Goal: Transaction & Acquisition: Download file/media

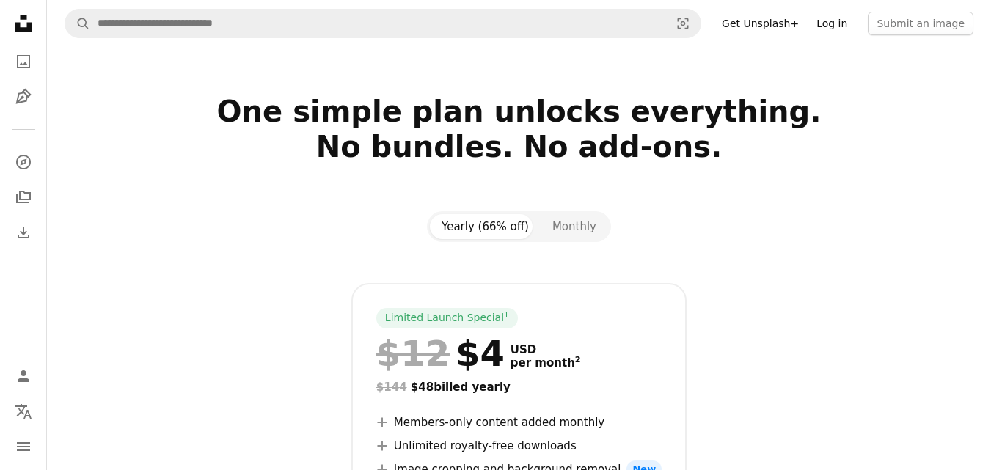
click at [848, 23] on link "Log in" at bounding box center [831, 23] width 48 height 23
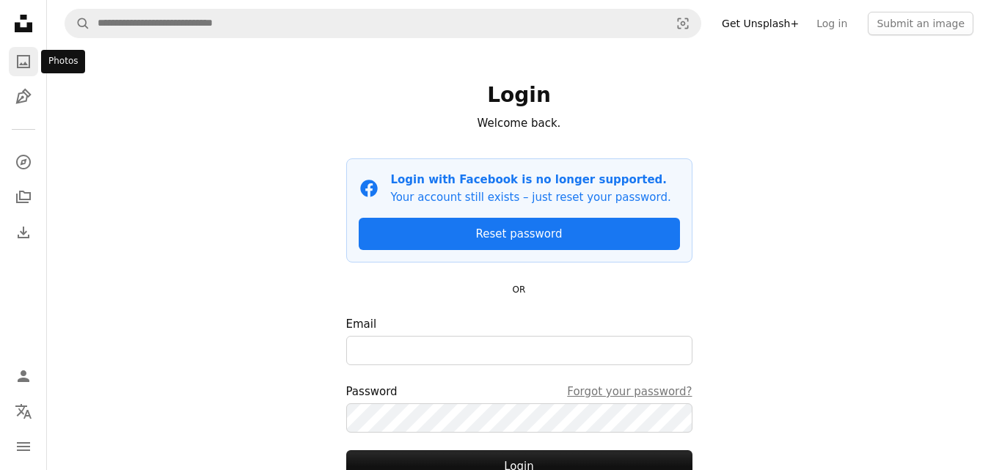
click at [34, 72] on link "A photo" at bounding box center [23, 61] width 29 height 29
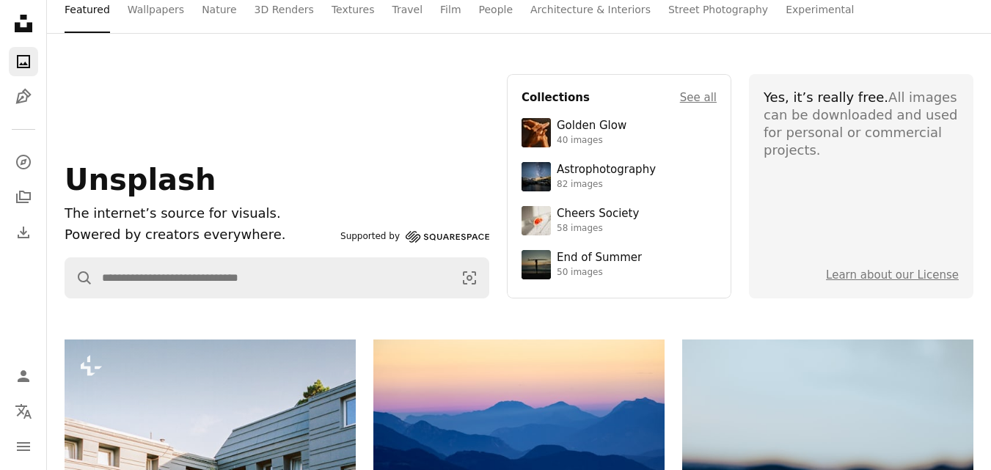
scroll to position [73, 0]
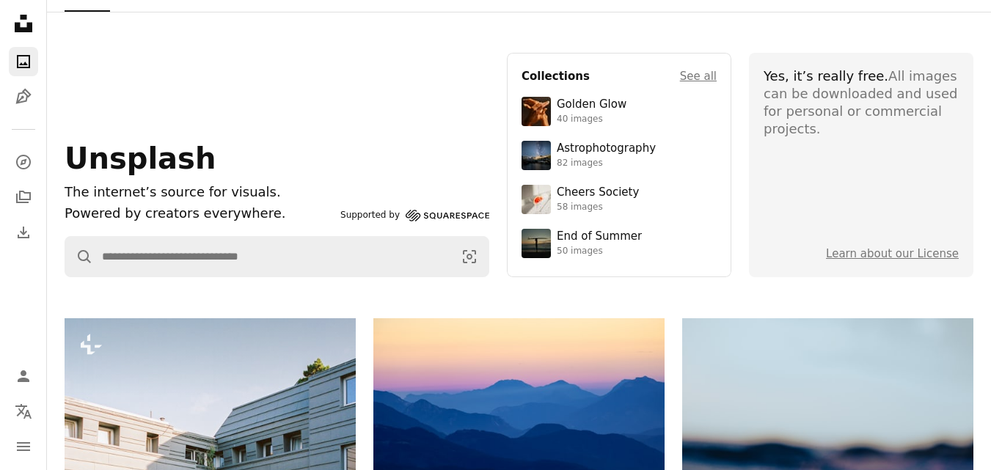
click at [454, 215] on div "Supported by Squarespace" at bounding box center [414, 216] width 149 height 18
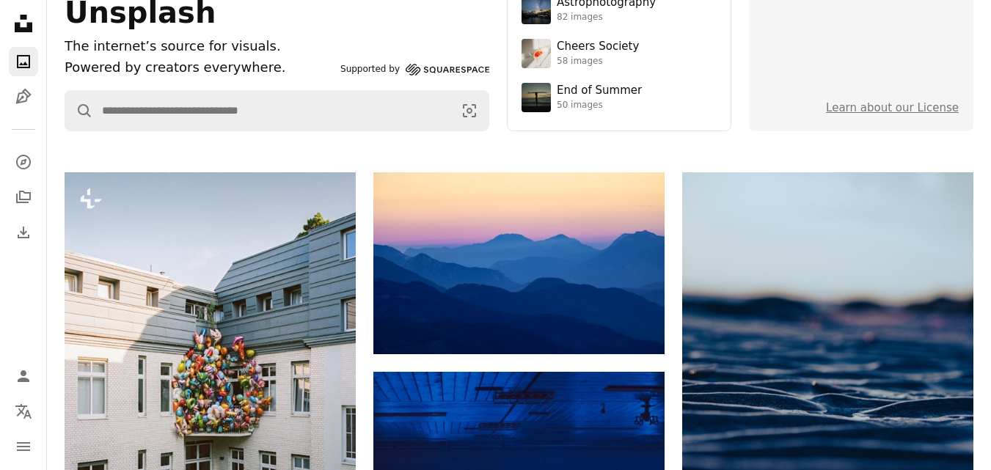
scroll to position [220, 0]
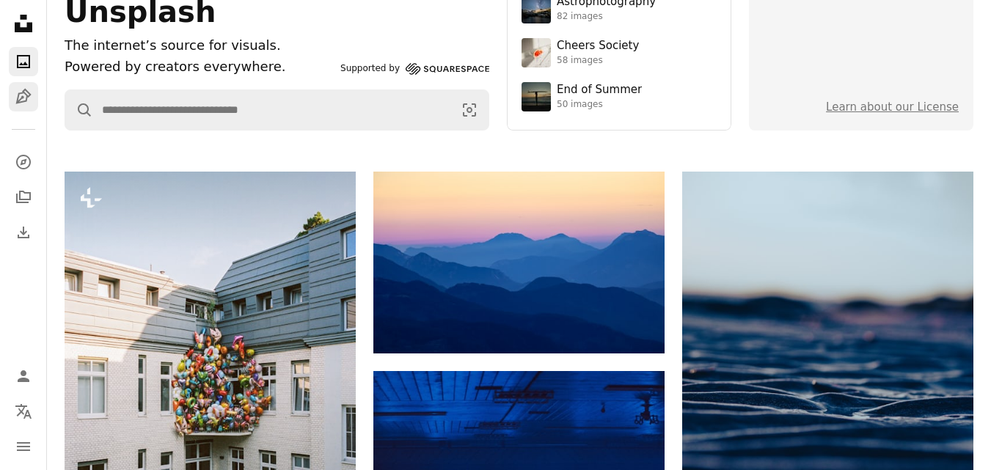
click at [14, 98] on link "Pen Tool" at bounding box center [23, 96] width 29 height 29
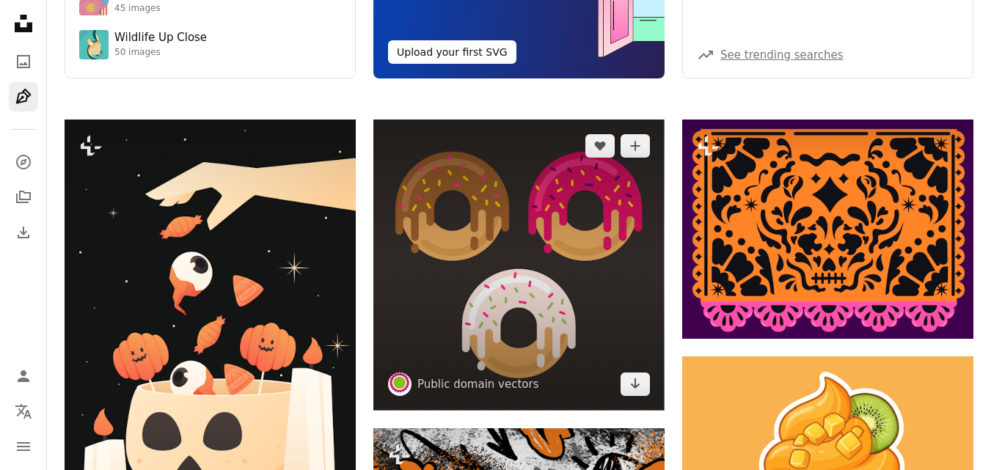
scroll to position [367, 0]
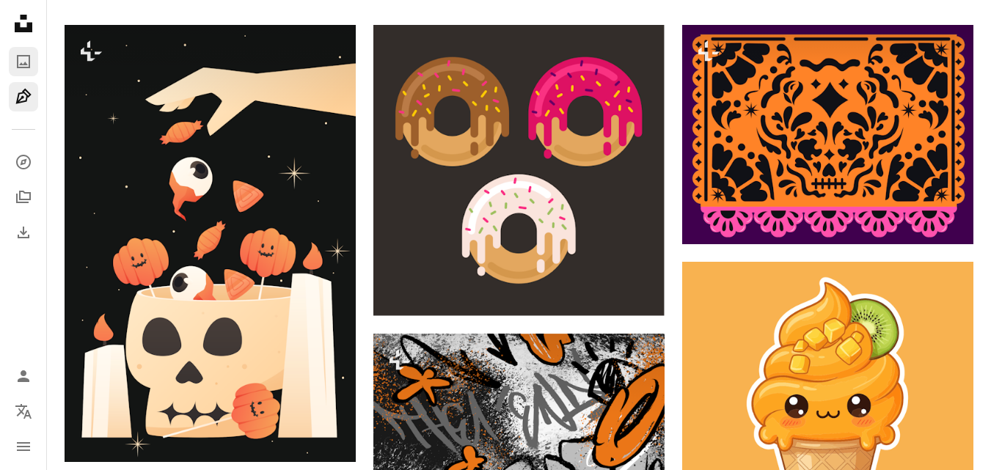
click at [27, 64] on icon "A photo" at bounding box center [24, 62] width 18 height 18
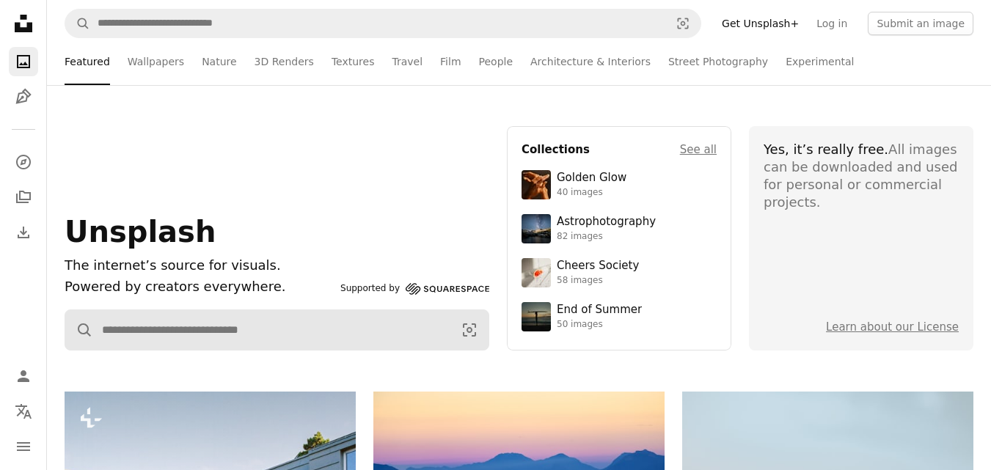
click at [309, 309] on form "A magnifying glass Visual search" at bounding box center [277, 329] width 425 height 41
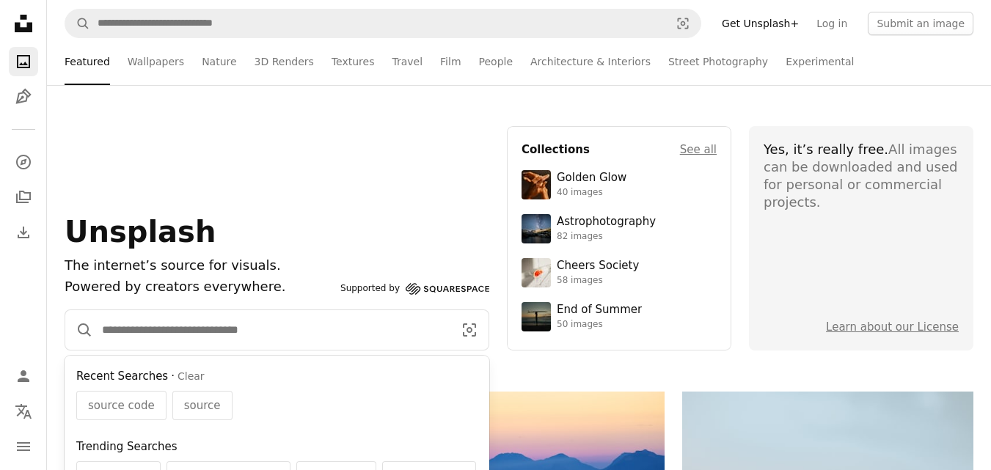
click at [305, 328] on input "Find visuals sitewide" at bounding box center [271, 330] width 357 height 40
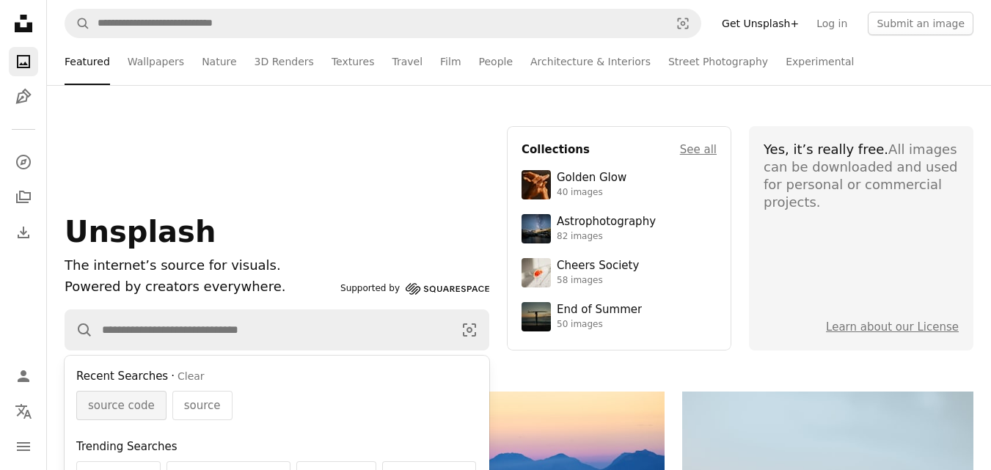
drag, startPoint x: 114, startPoint y: 406, endPoint x: 111, endPoint y: 398, distance: 8.6
click at [112, 400] on span "source code" at bounding box center [121, 406] width 67 height 18
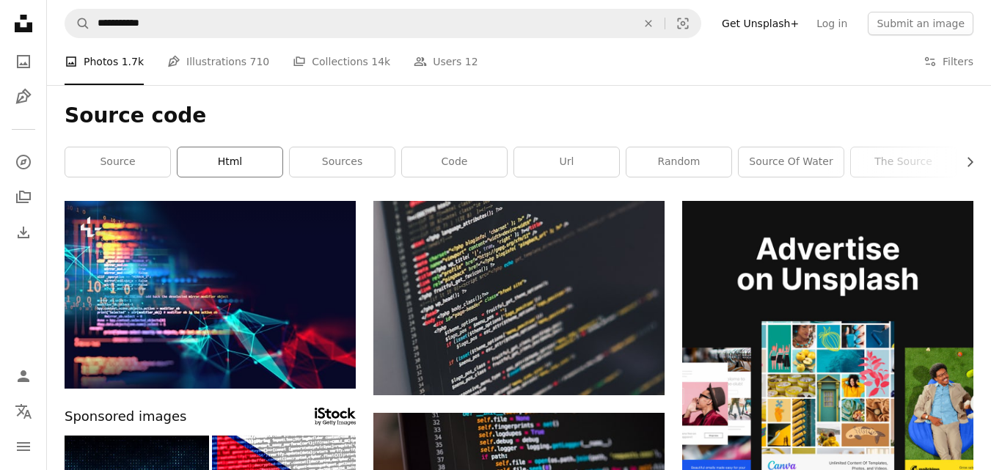
click at [190, 167] on link "html" at bounding box center [229, 161] width 105 height 29
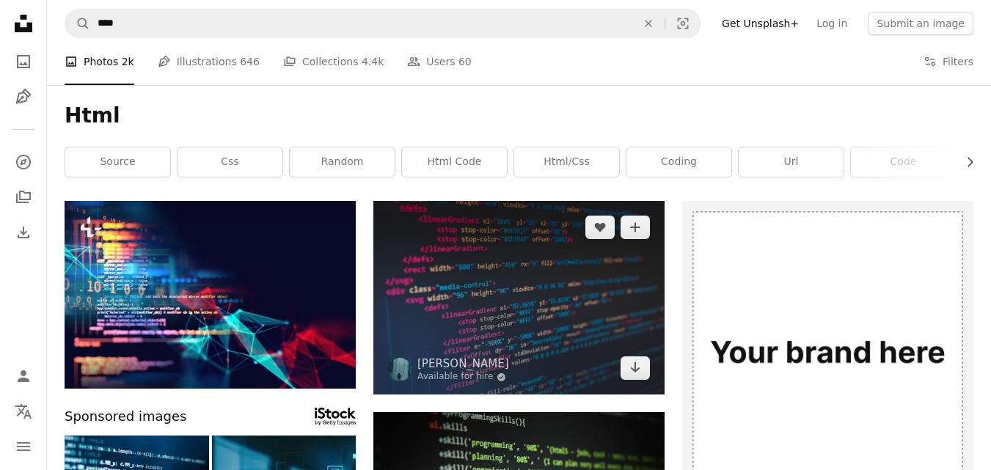
click at [482, 280] on img at bounding box center [518, 298] width 291 height 194
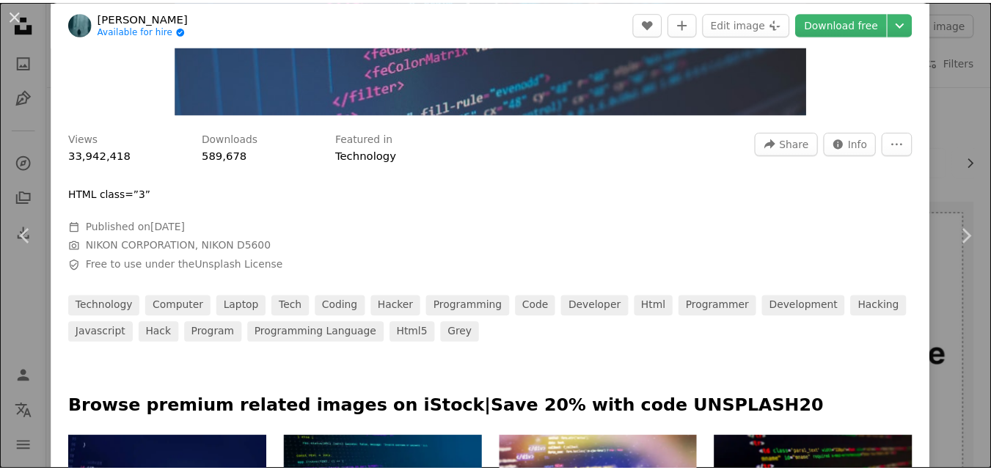
scroll to position [440, 0]
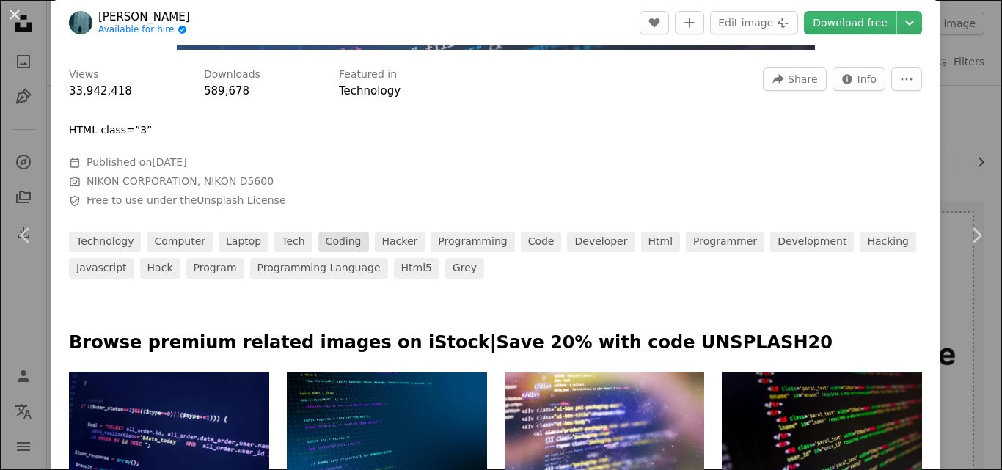
click at [338, 242] on link "coding" at bounding box center [343, 242] width 51 height 21
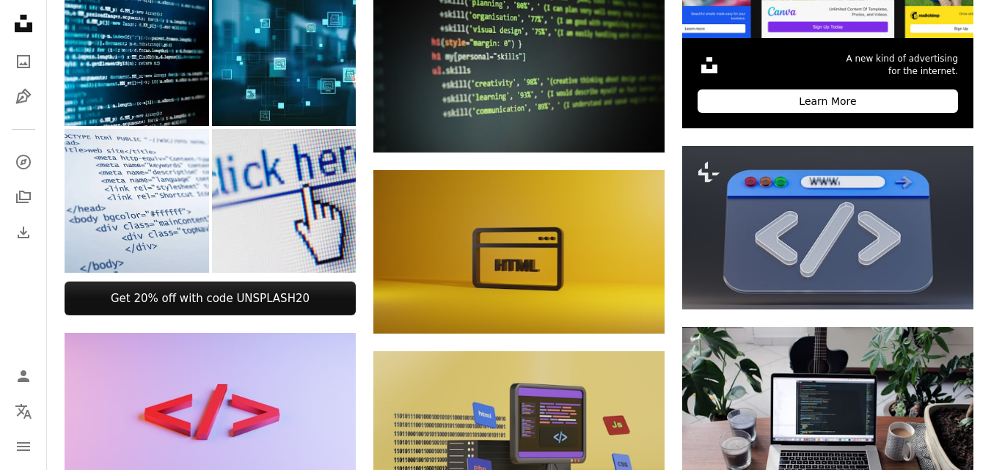
scroll to position [513, 0]
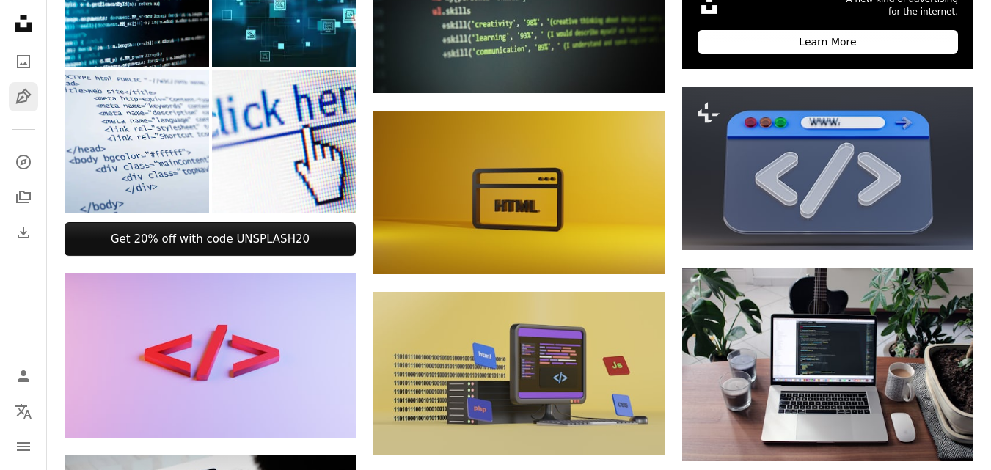
drag, startPoint x: 40, startPoint y: 76, endPoint x: 34, endPoint y: 95, distance: 19.9
click at [34, 92] on nav "Unsplash logo Unsplash Home A photo Pen Tool A compass A stack of folders Downl…" at bounding box center [23, 235] width 47 height 470
click at [20, 230] on icon "Download" at bounding box center [24, 233] width 18 height 18
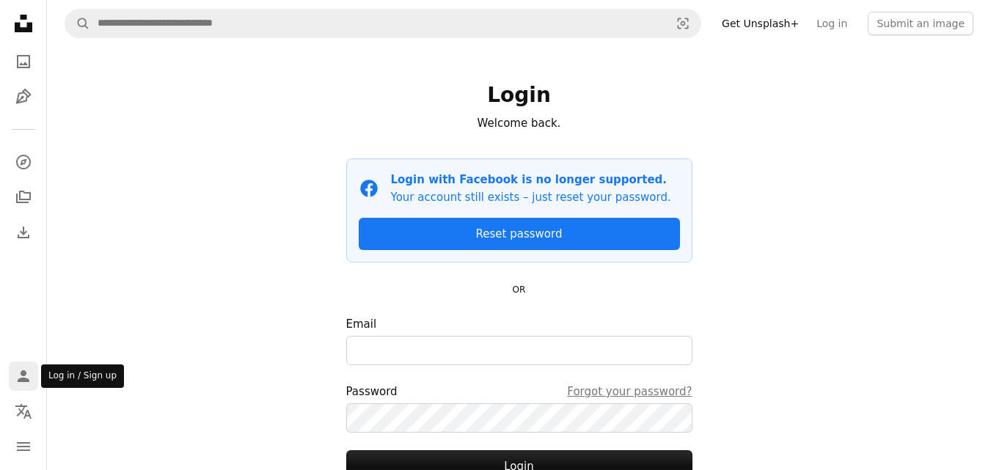
click at [28, 385] on link "Person" at bounding box center [23, 375] width 29 height 29
click at [28, 401] on div "Person Localization icon navigation menu" at bounding box center [23, 411] width 29 height 100
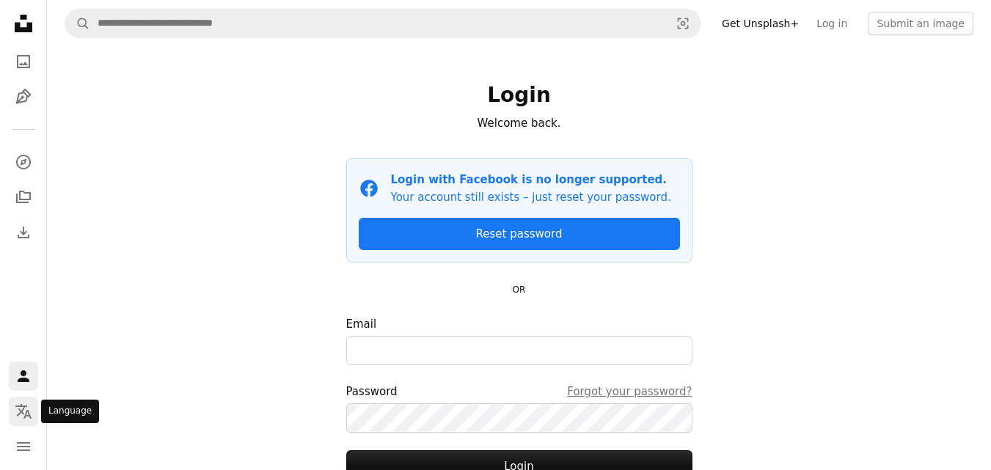
click at [28, 408] on icon "Localization icon" at bounding box center [24, 412] width 18 height 18
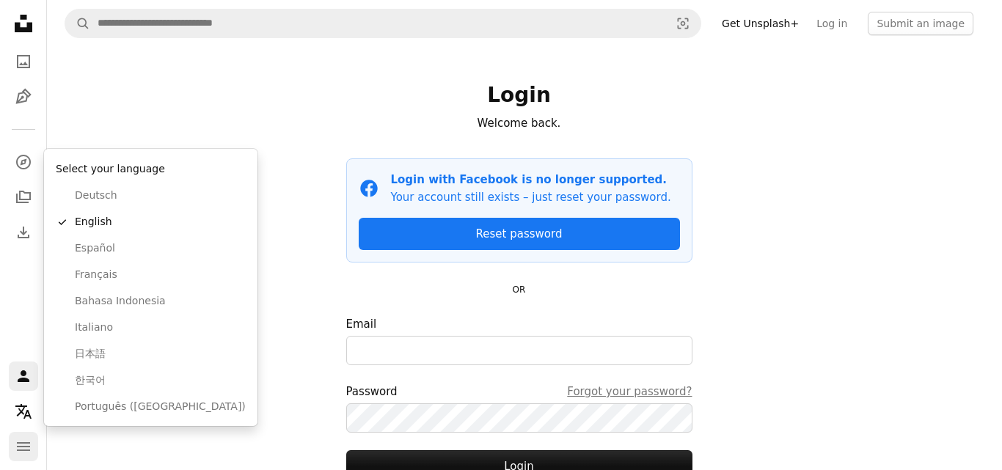
click at [20, 438] on body "Unsplash logo Unsplash Home A photo Pen Tool A compass A stack of folders Downl…" at bounding box center [495, 235] width 991 height 470
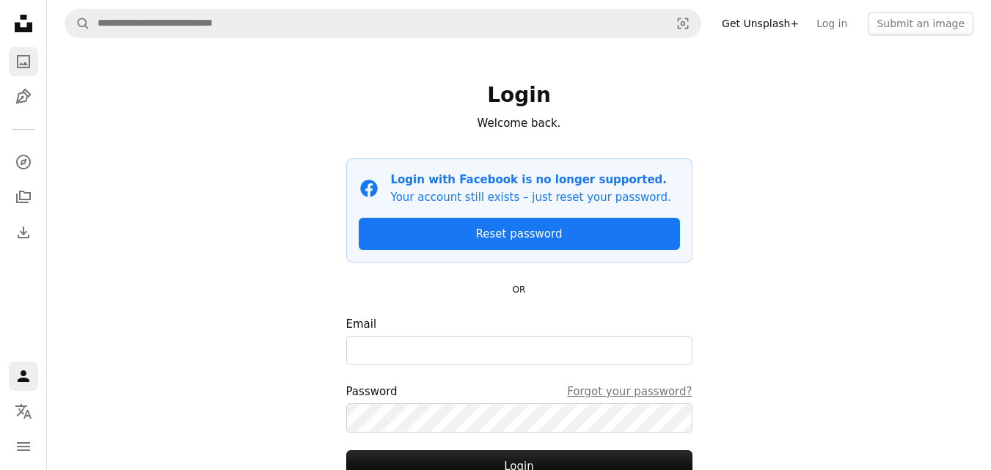
click at [30, 67] on icon "A photo" at bounding box center [24, 62] width 18 height 18
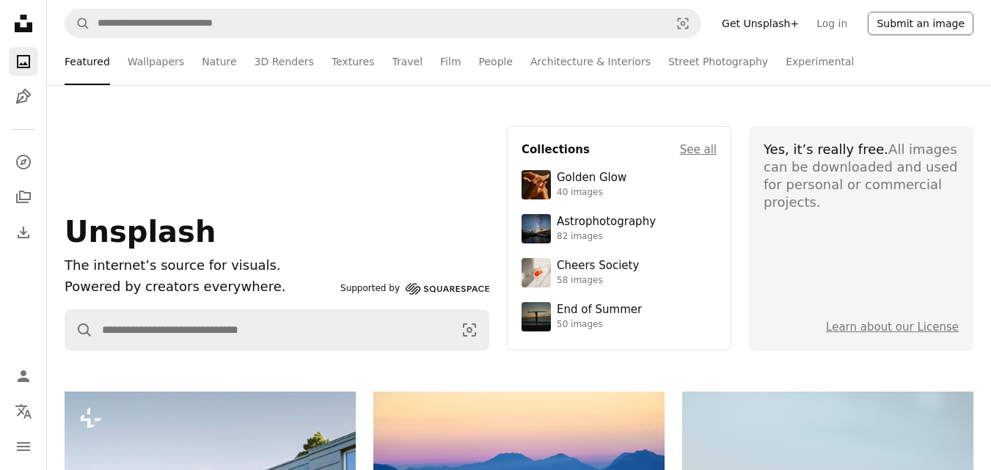
click at [916, 19] on button "Submit an image" at bounding box center [920, 23] width 106 height 23
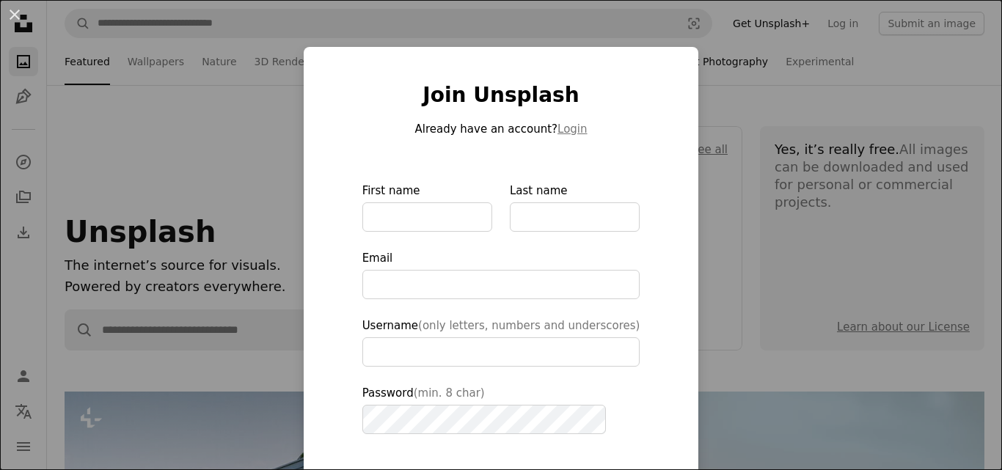
drag, startPoint x: 694, startPoint y: 67, endPoint x: 716, endPoint y: 52, distance: 26.3
click at [706, 58] on div "An X shape Join Unsplash Already have an account? Login First name Last name Em…" at bounding box center [501, 235] width 1002 height 470
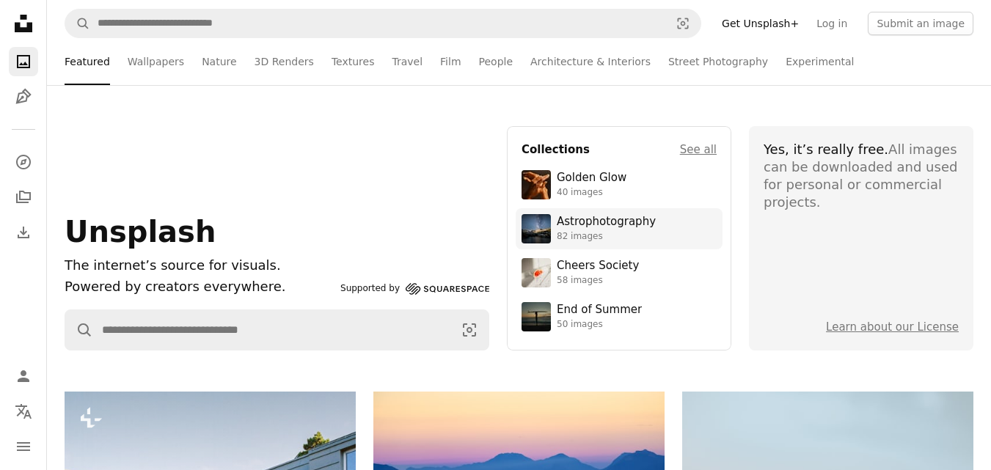
click at [642, 218] on div "Astrophotography" at bounding box center [606, 222] width 99 height 15
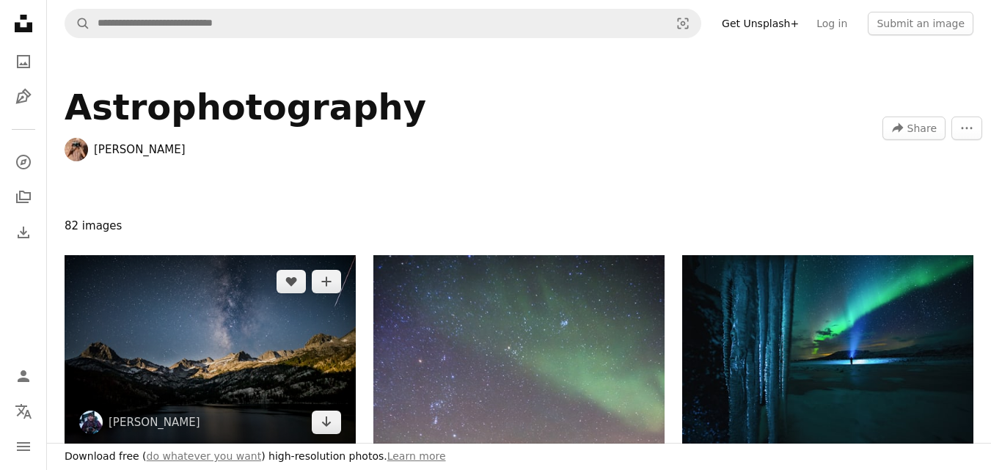
click at [94, 370] on img at bounding box center [210, 352] width 291 height 194
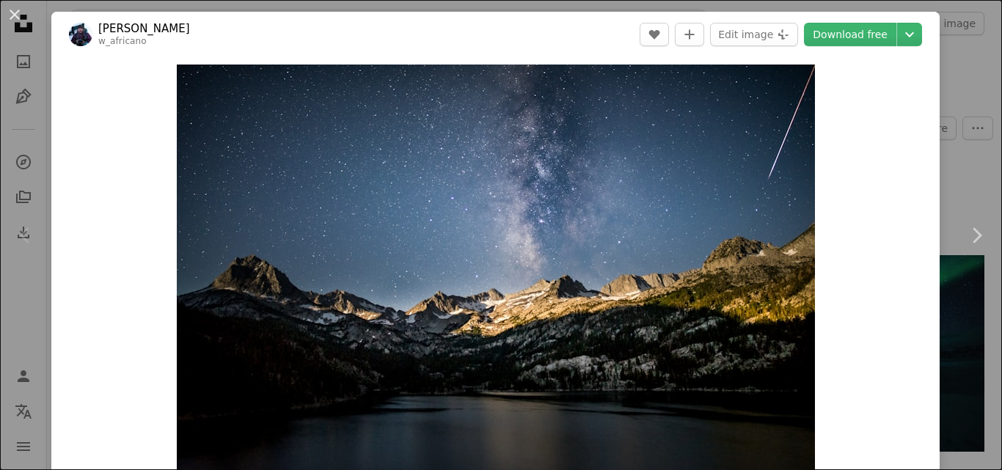
scroll to position [220, 0]
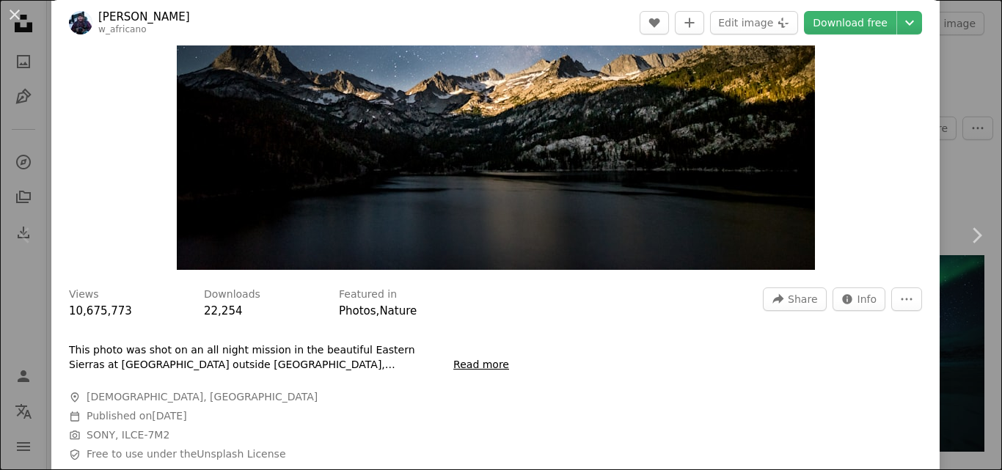
click at [487, 183] on img "Zoom in on this image" at bounding box center [496, 57] width 638 height 425
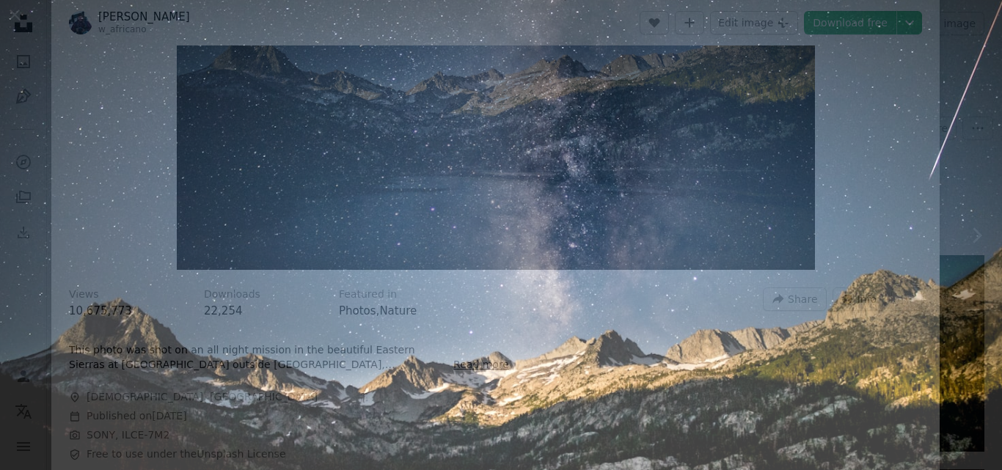
scroll to position [92, 0]
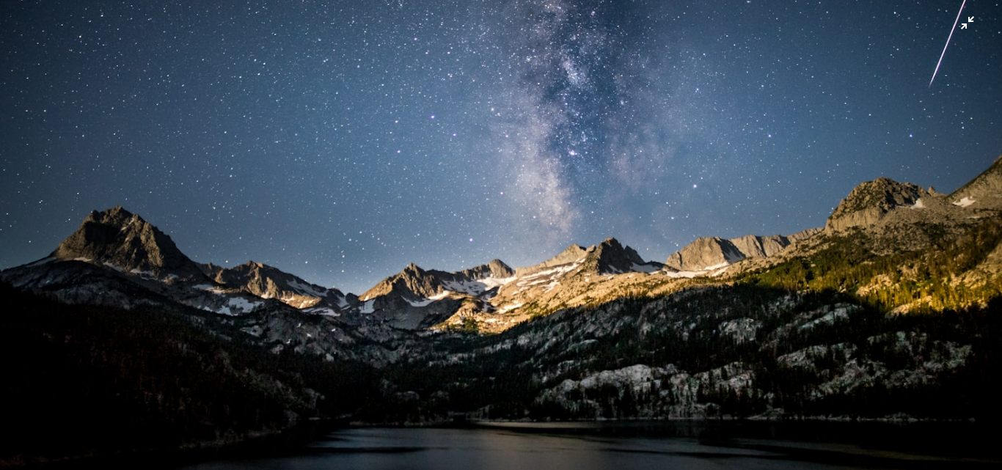
click at [451, 202] on img "Zoom out on this image" at bounding box center [500, 241] width 1003 height 669
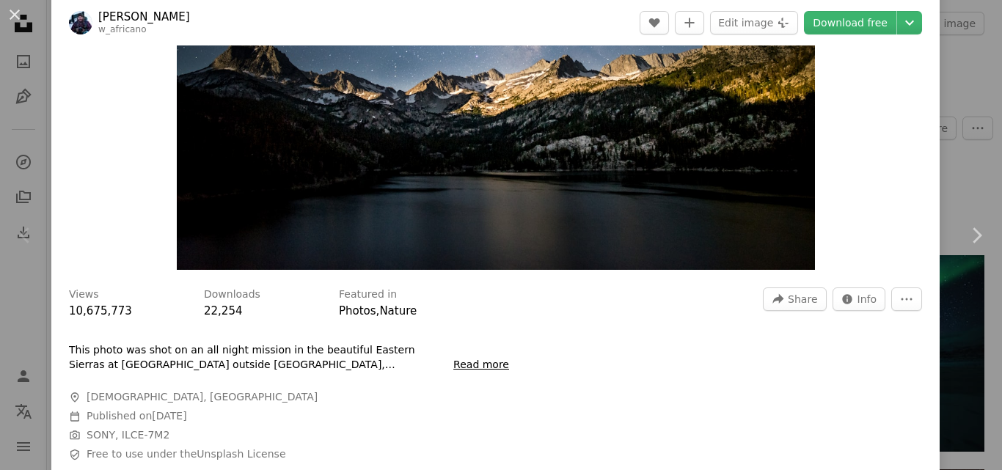
scroll to position [65, 0]
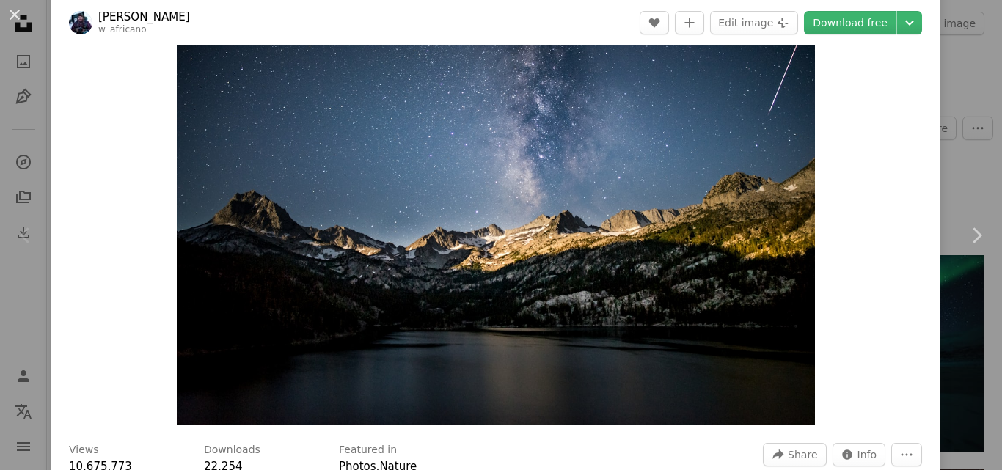
click at [451, 202] on img "Zoom in on this image" at bounding box center [496, 212] width 638 height 425
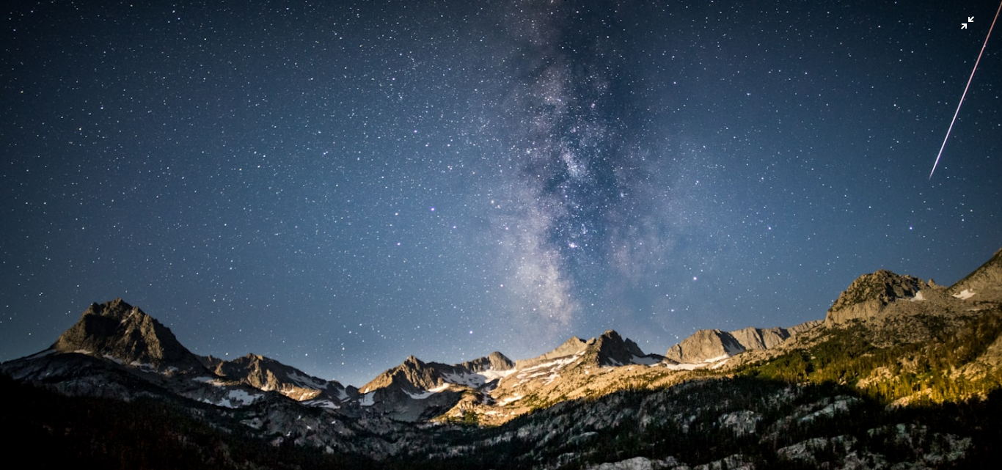
scroll to position [92, 0]
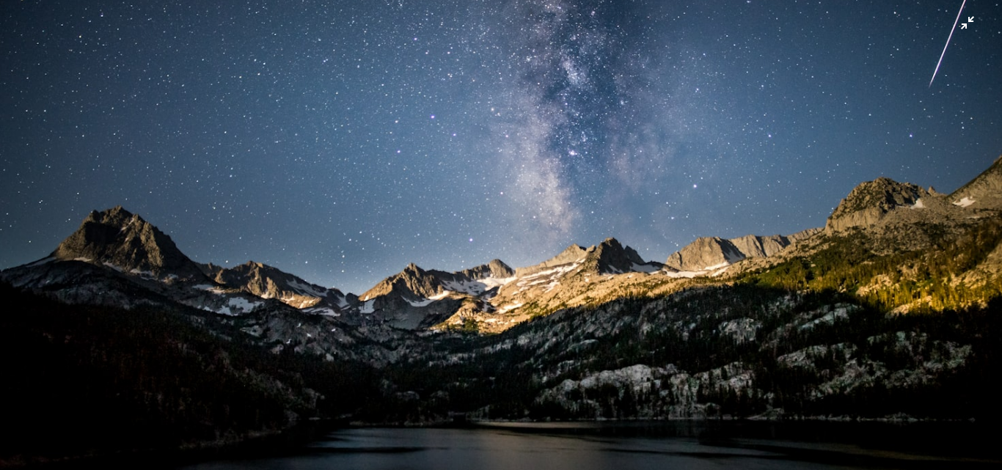
click at [463, 199] on img "Zoom out on this image" at bounding box center [500, 241] width 1003 height 669
click at [465, 198] on img "Zoom out on this image" at bounding box center [496, 212] width 638 height 425
click at [469, 198] on img "Zoom out on this image" at bounding box center [500, 241] width 1003 height 669
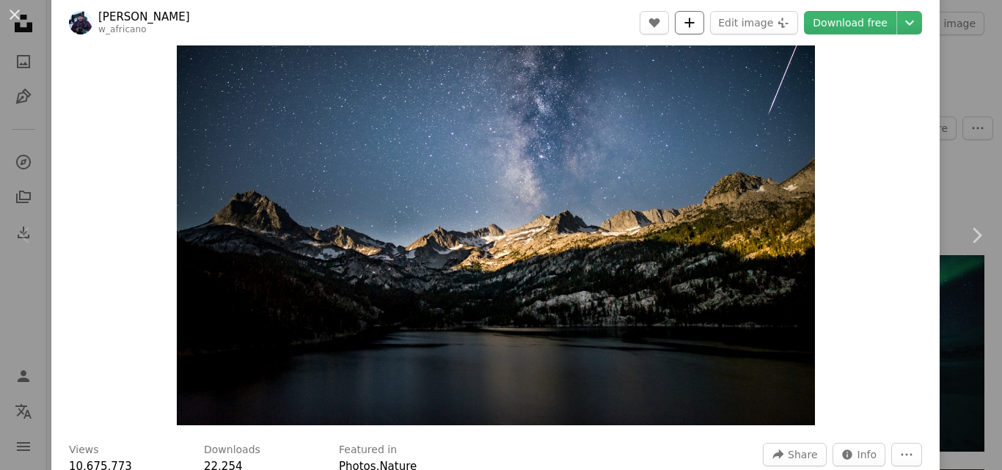
click at [684, 15] on button "A plus sign" at bounding box center [689, 22] width 29 height 23
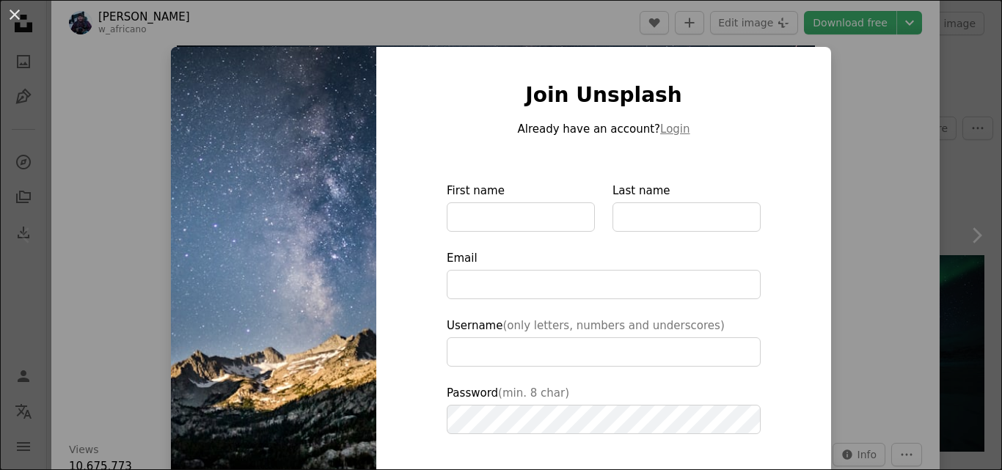
drag, startPoint x: 958, startPoint y: 117, endPoint x: 928, endPoint y: 146, distance: 41.5
click at [958, 118] on div "An X shape Join Unsplash Already have an account? Login First name Last name Em…" at bounding box center [501, 235] width 1002 height 470
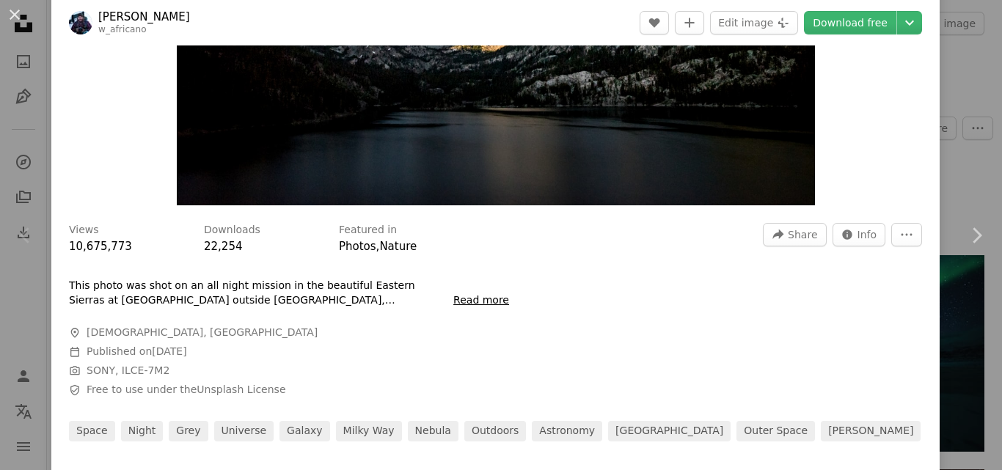
scroll to position [358, 0]
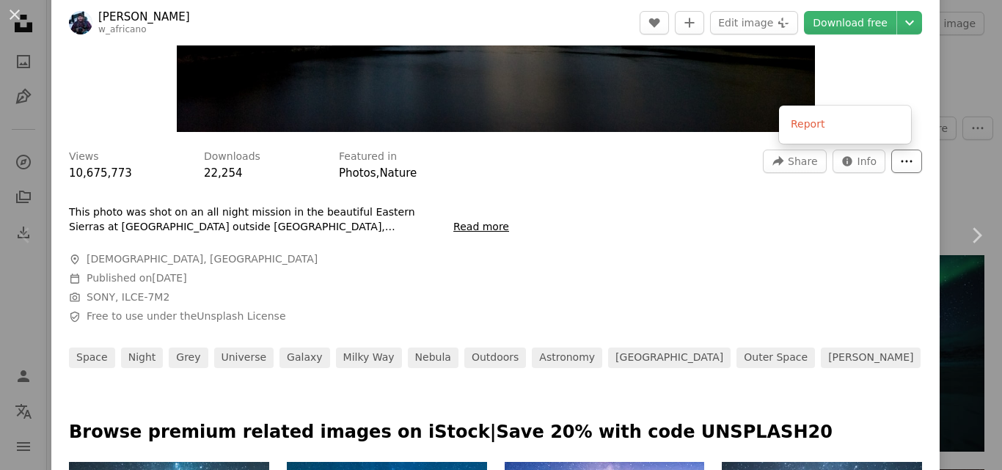
click at [905, 152] on button "More Actions" at bounding box center [906, 161] width 31 height 23
click at [257, 400] on dialog "An X shape Chevron left Chevron right Will Africano w_africano A heart A plus s…" at bounding box center [501, 235] width 1002 height 470
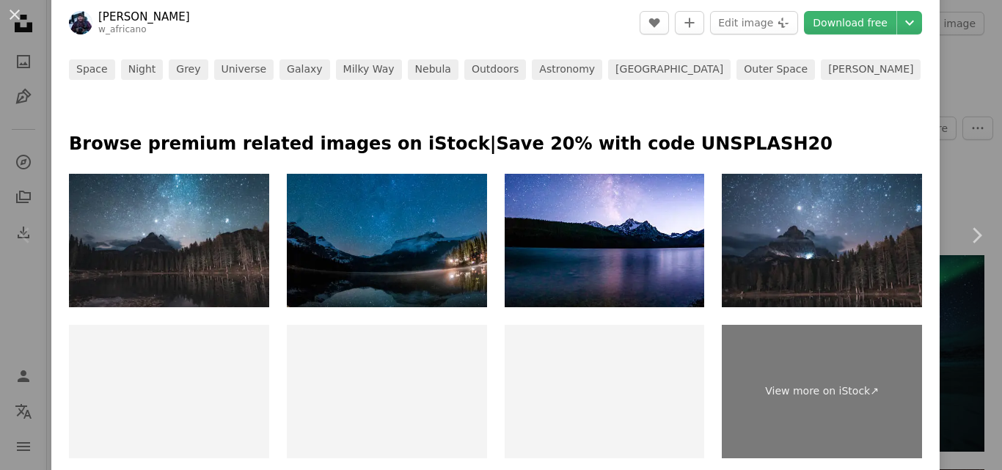
scroll to position [651, 0]
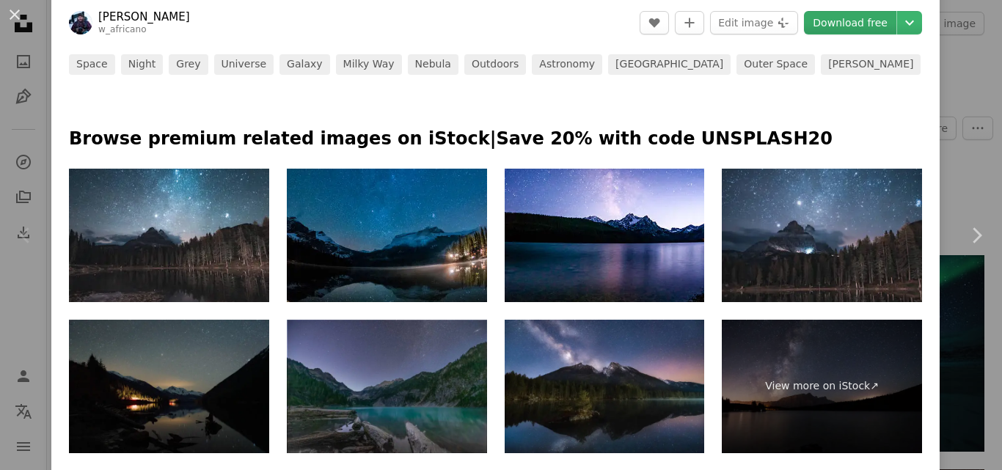
click at [823, 24] on link "Download free" at bounding box center [850, 22] width 92 height 23
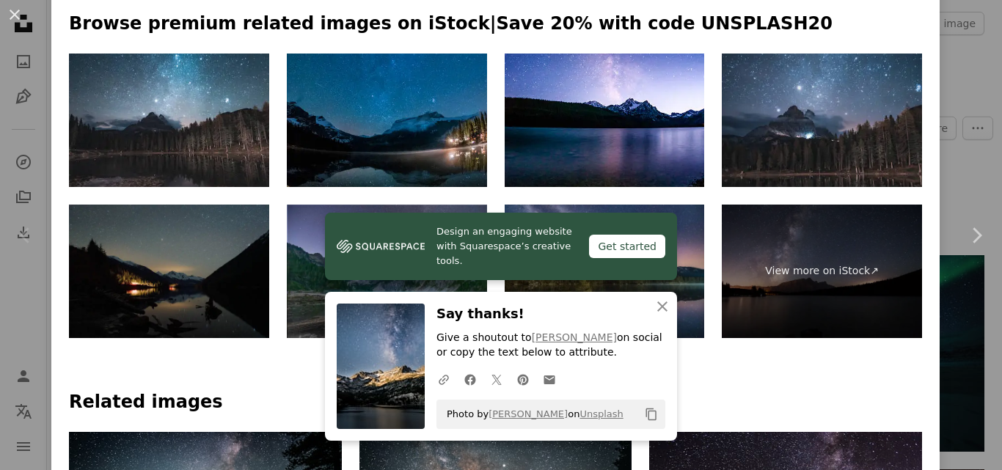
scroll to position [798, 0]
